Goal: Information Seeking & Learning: Learn about a topic

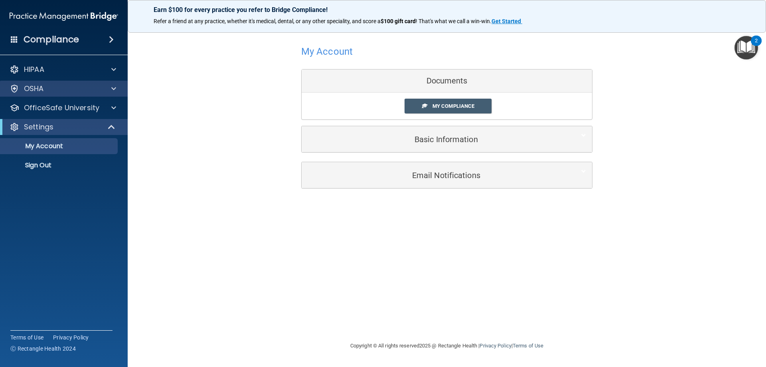
click at [53, 96] on div "OSHA" at bounding box center [64, 89] width 128 height 16
click at [62, 94] on div "OSHA" at bounding box center [64, 89] width 128 height 16
click at [114, 123] on span at bounding box center [112, 127] width 7 height 10
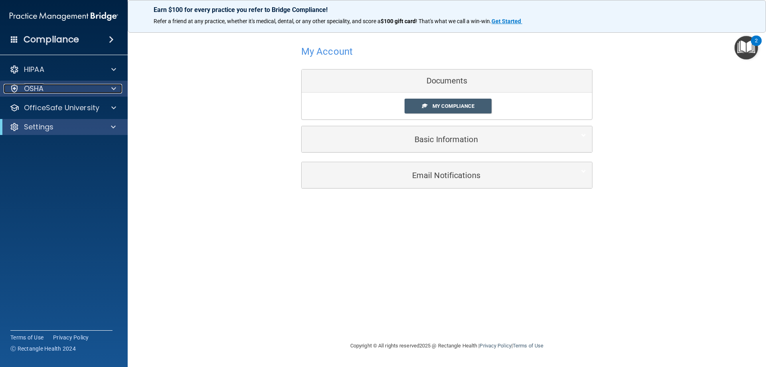
click at [70, 92] on div "OSHA" at bounding box center [53, 89] width 99 height 10
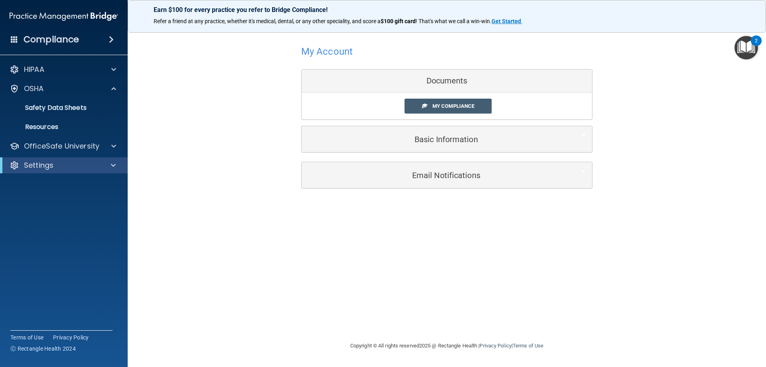
click at [745, 45] on img "Open Resource Center, 2 new notifications" at bounding box center [747, 48] width 24 height 24
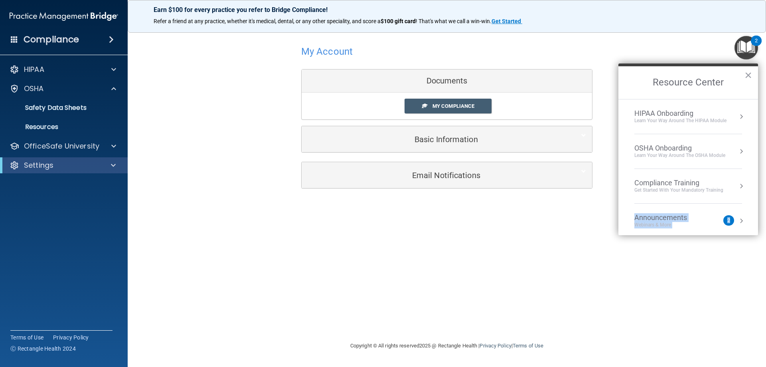
click at [720, 218] on ol "HIPAA Onboarding Learn Your Way around the HIPAA module OSHA Onboarding Learn y…" at bounding box center [689, 167] width 140 height 136
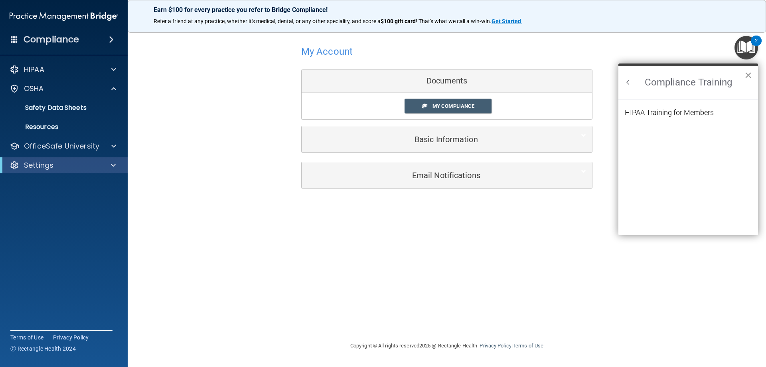
click at [745, 76] on button "×" at bounding box center [749, 75] width 8 height 13
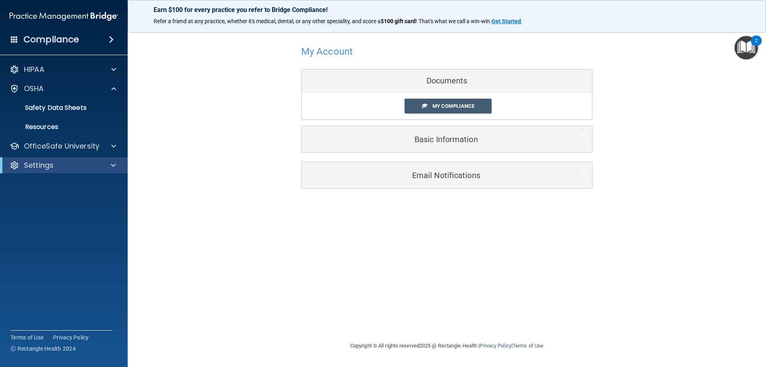
click at [747, 49] on img "Open Resource Center, 2 new notifications" at bounding box center [747, 48] width 24 height 24
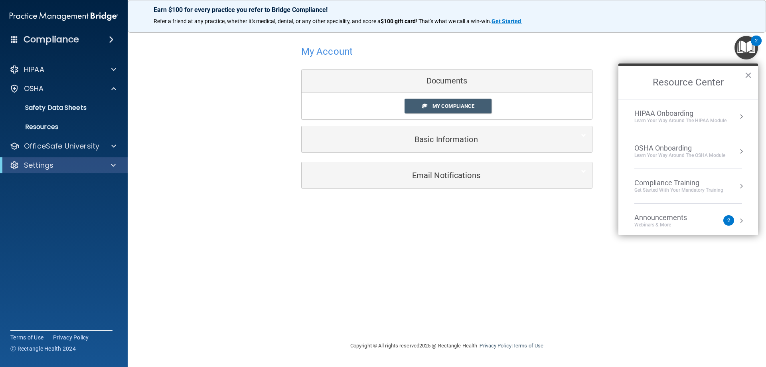
click at [737, 152] on button "Resource Center" at bounding box center [741, 151] width 8 height 8
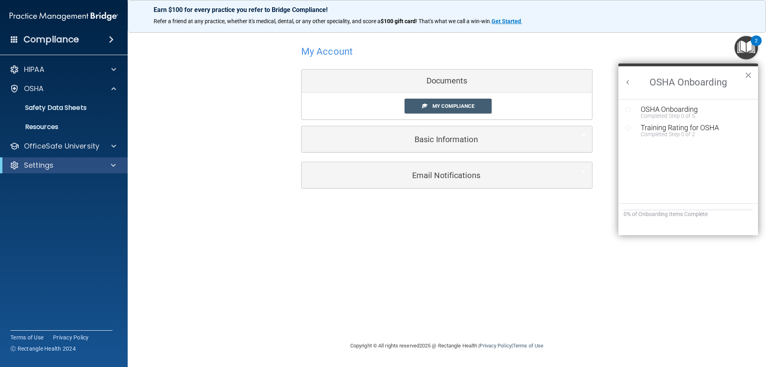
click at [749, 74] on button "×" at bounding box center [749, 75] width 8 height 13
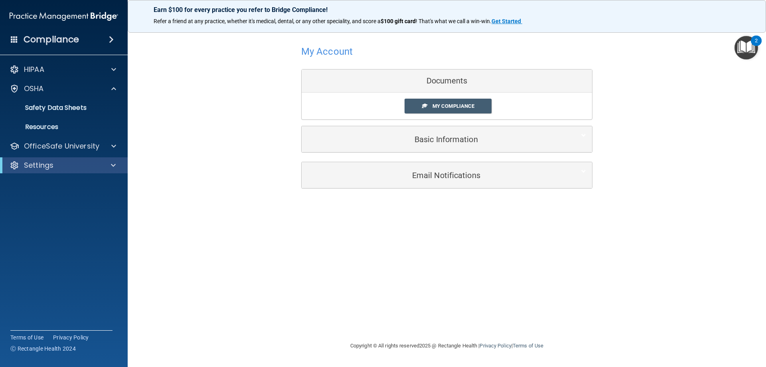
click at [751, 39] on img "Open Resource Center, 2 new notifications" at bounding box center [747, 48] width 24 height 24
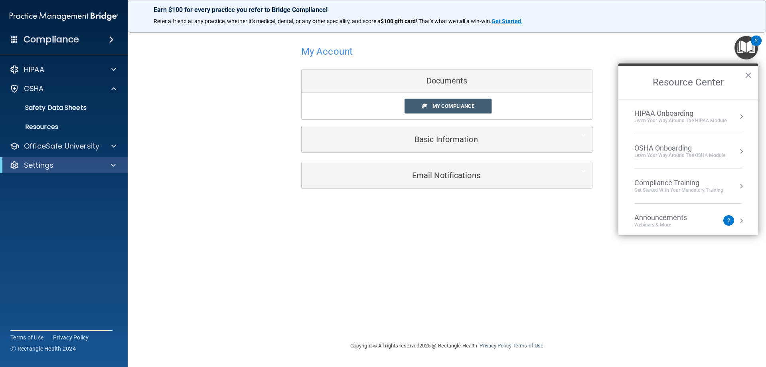
click at [737, 186] on button "Resource Center" at bounding box center [741, 186] width 8 height 8
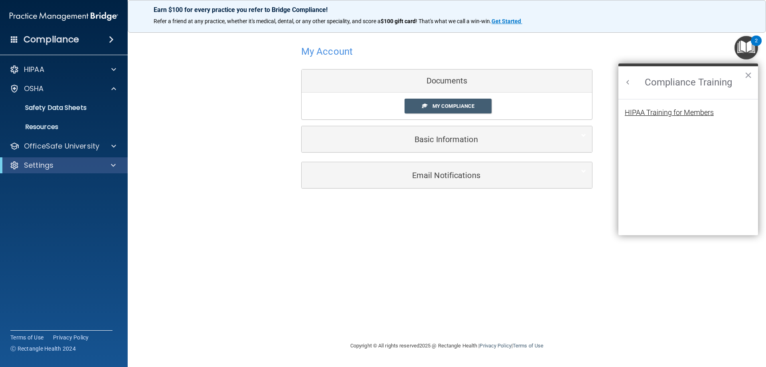
click at [678, 110] on div "HIPAA Training for Members" at bounding box center [669, 112] width 89 height 7
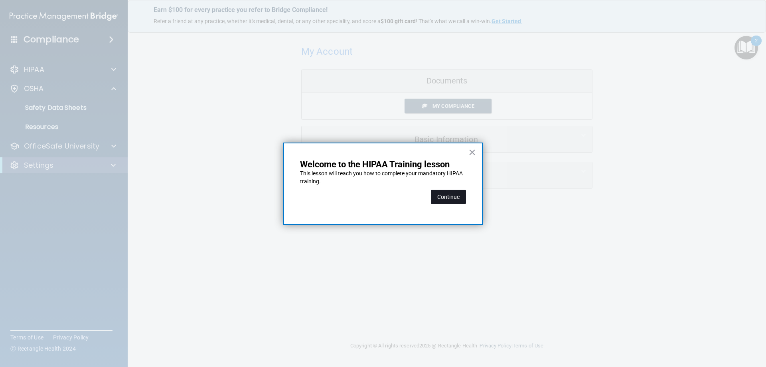
click at [466, 198] on button "Continue" at bounding box center [448, 197] width 35 height 14
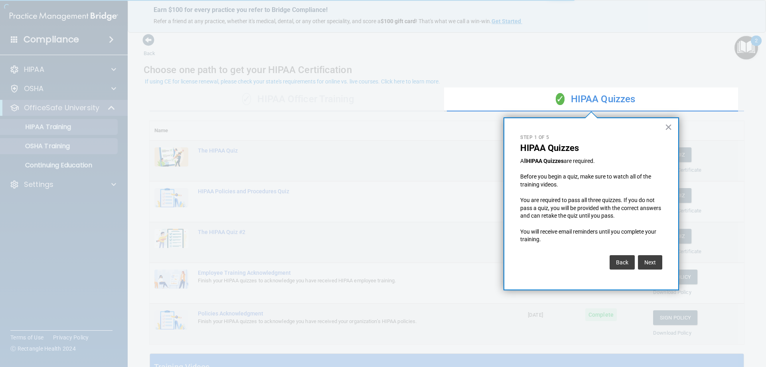
click at [66, 144] on div at bounding box center [222, 183] width 444 height 367
click at [653, 261] on button "Next" at bounding box center [650, 262] width 24 height 14
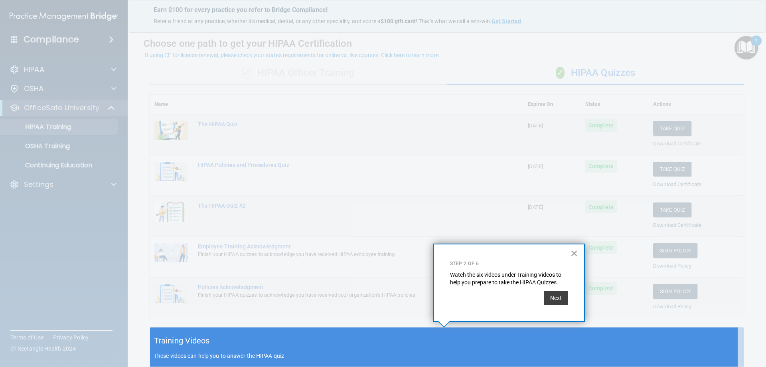
click at [653, 261] on div at bounding box center [444, 163] width 588 height 327
click at [563, 293] on button "Next" at bounding box center [556, 298] width 24 height 14
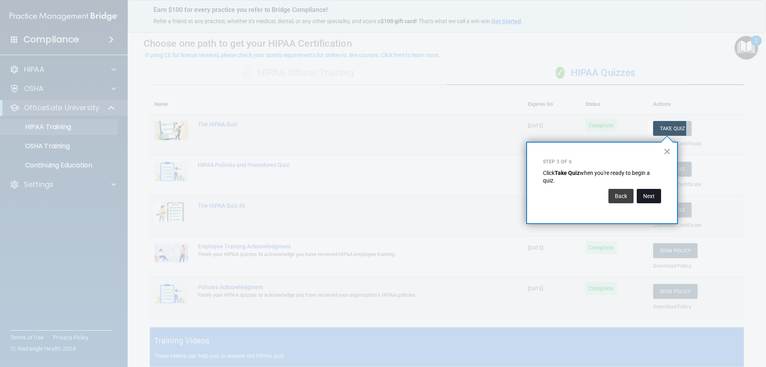
click at [648, 196] on button "Next" at bounding box center [649, 196] width 24 height 14
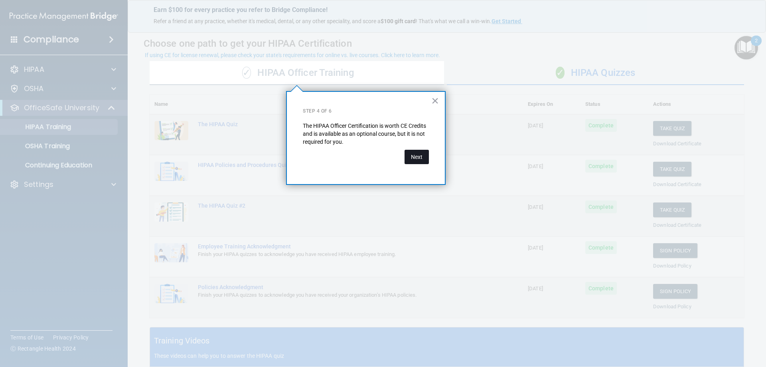
click at [421, 156] on button "Next" at bounding box center [417, 157] width 24 height 14
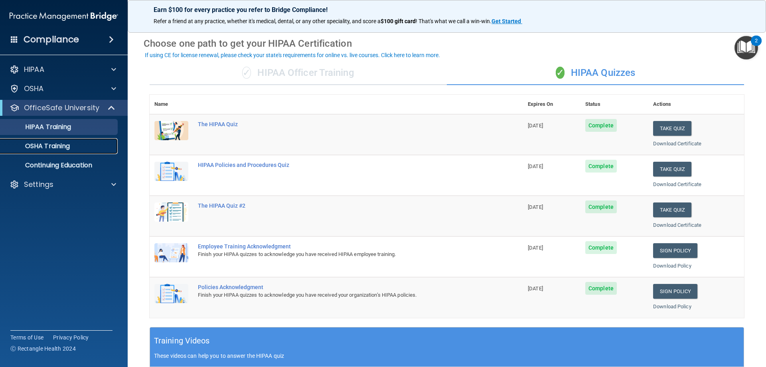
click at [57, 150] on p "OSHA Training" at bounding box center [37, 146] width 65 height 8
